Goal: Navigation & Orientation: Understand site structure

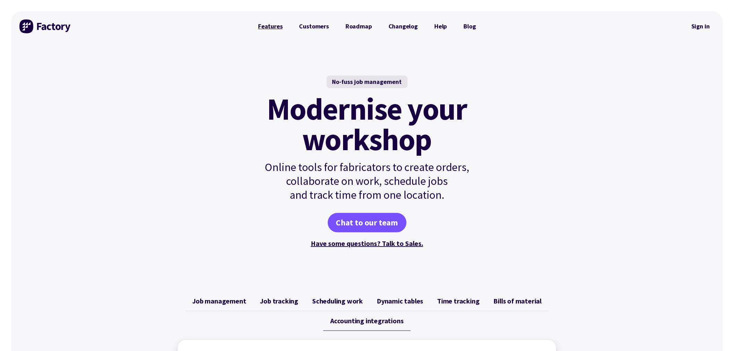
click at [271, 25] on link "Features" at bounding box center [270, 26] width 41 height 14
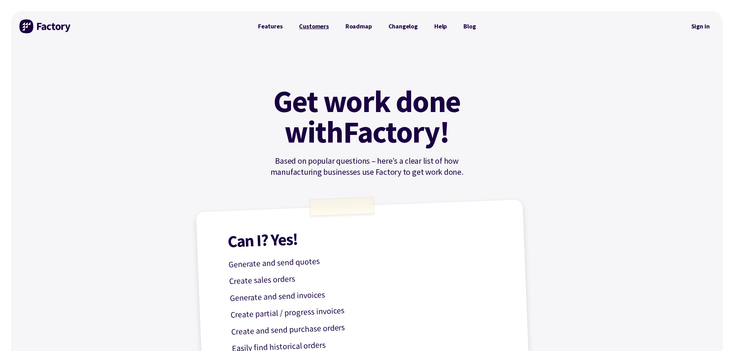
click at [318, 23] on link "Customers" at bounding box center [314, 26] width 46 height 14
